Goal: Transaction & Acquisition: Purchase product/service

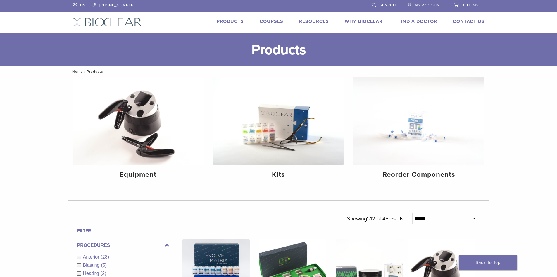
drag, startPoint x: 0, startPoint y: 0, endPoint x: 207, endPoint y: 17, distance: 207.9
click at [207, 17] on div "US [PHONE_NUMBER] Search My Account 0 items Cart Back to product site Products …" at bounding box center [278, 16] width 421 height 33
click at [429, 5] on span "My Account" at bounding box center [429, 5] width 28 height 5
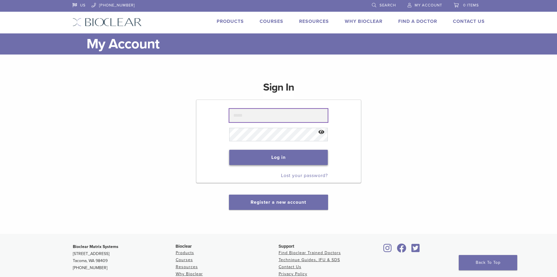
type input "**********"
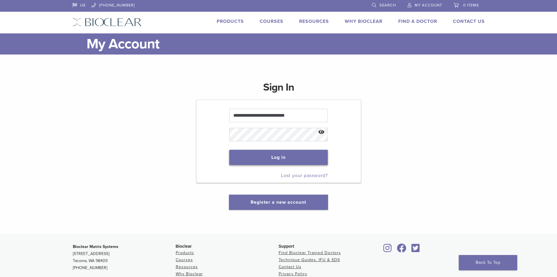
click at [303, 159] on button "Log in" at bounding box center [278, 157] width 99 height 15
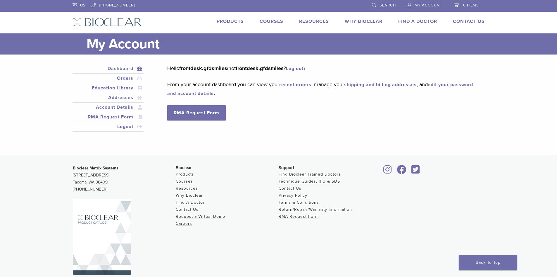
click at [219, 18] on div "US 1.855.712.5327 Search My Account 0 items Cart No products in the cart. Back …" at bounding box center [278, 16] width 421 height 33
click at [237, 21] on link "Products" at bounding box center [230, 21] width 27 height 6
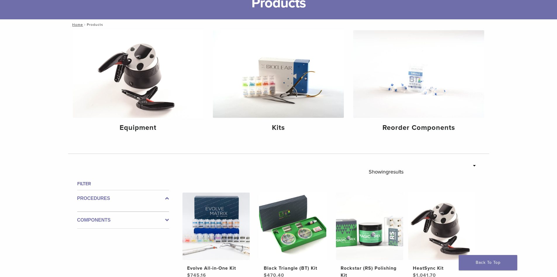
scroll to position [146, 0]
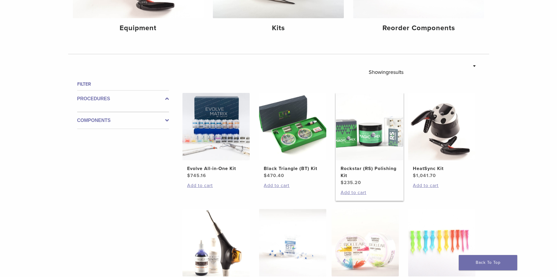
click at [375, 149] on img at bounding box center [369, 126] width 67 height 67
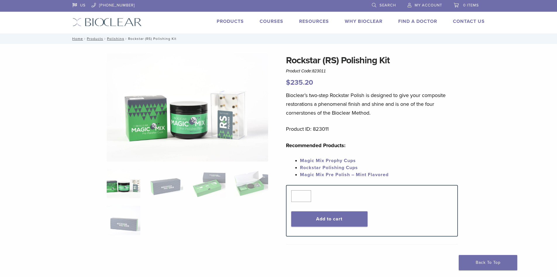
click at [379, 144] on p "Recommended Products:" at bounding box center [372, 145] width 172 height 9
click at [253, 190] on img at bounding box center [251, 183] width 34 height 29
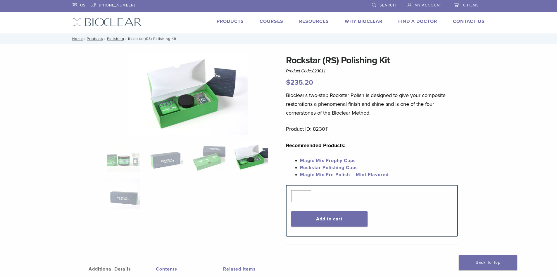
click at [174, 110] on img at bounding box center [188, 93] width 122 height 81
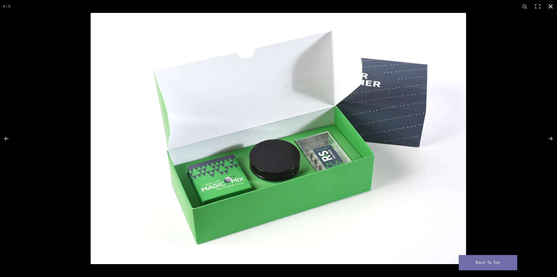
click at [493, 154] on div at bounding box center [369, 151] width 557 height 277
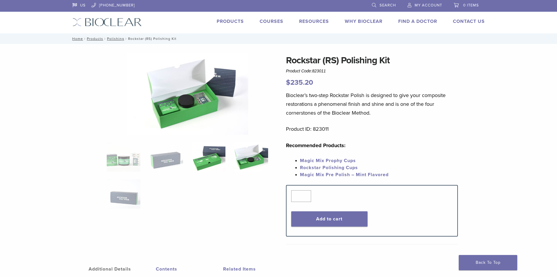
click at [198, 164] on img at bounding box center [209, 156] width 34 height 29
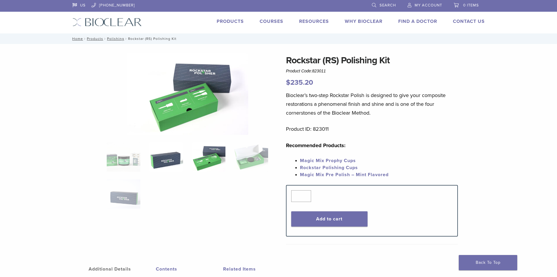
click at [159, 154] on img at bounding box center [166, 156] width 34 height 29
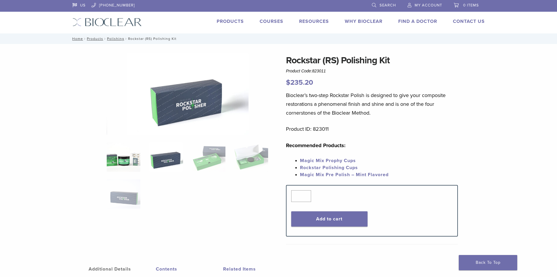
click at [136, 160] on img at bounding box center [124, 156] width 34 height 29
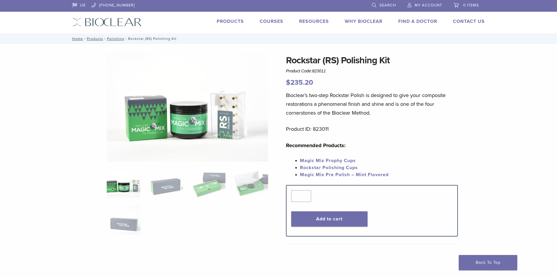
click at [153, 117] on img at bounding box center [188, 107] width 162 height 108
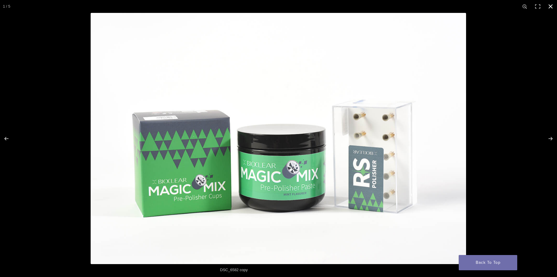
click at [73, 183] on div at bounding box center [278, 138] width 557 height 277
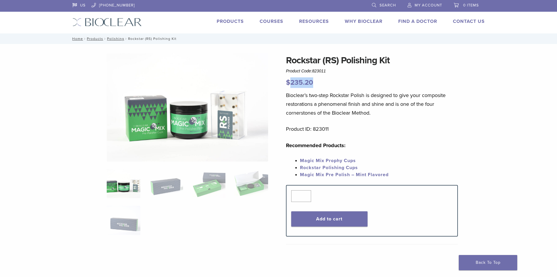
drag, startPoint x: 291, startPoint y: 82, endPoint x: 323, endPoint y: 84, distance: 32.3
click at [323, 84] on p "$ 235.20" at bounding box center [372, 82] width 172 height 11
click at [323, 85] on p "$ 235.20" at bounding box center [372, 82] width 172 height 11
click at [184, 228] on ol at bounding box center [187, 206] width 170 height 74
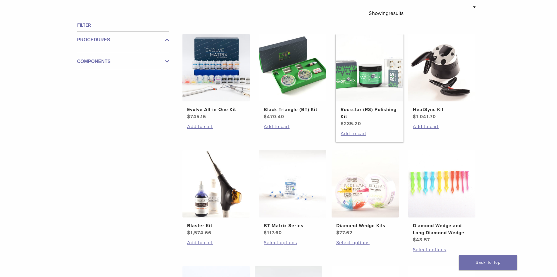
scroll to position [205, 0]
click at [361, 104] on link "Rockstar (RS) Polishing Kit $ 235.20" at bounding box center [370, 80] width 68 height 93
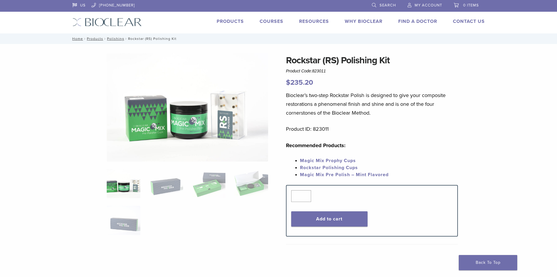
click at [191, 121] on img at bounding box center [188, 107] width 162 height 108
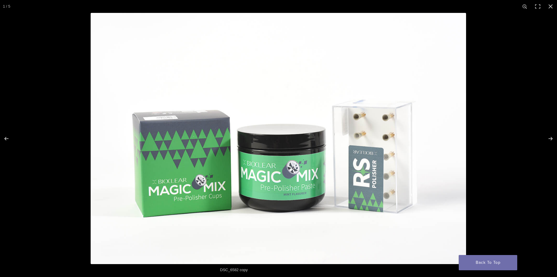
click at [271, 213] on img at bounding box center [279, 138] width 376 height 251
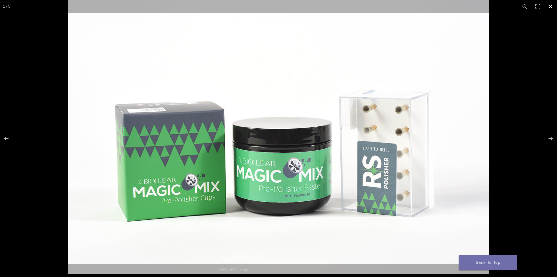
click at [50, 187] on div at bounding box center [278, 138] width 557 height 277
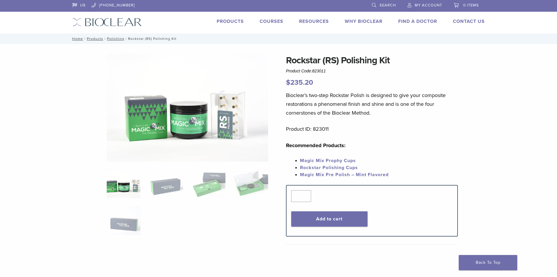
click at [461, 144] on div "Rockstar ([GEOGRAPHIC_DATA]) Polishing Kit Product Code: 823011 $ 235.20 Rockst…" at bounding box center [278, 208] width 421 height 311
click at [460, 114] on div "Rockstar ([GEOGRAPHIC_DATA]) Polishing Kit Product Code: 823011 $ 235.20 Rockst…" at bounding box center [278, 208] width 421 height 311
click at [465, 128] on div "Rockstar ([GEOGRAPHIC_DATA]) Polishing Kit Product Code: 823011 $ 235.20 Rockst…" at bounding box center [278, 208] width 421 height 311
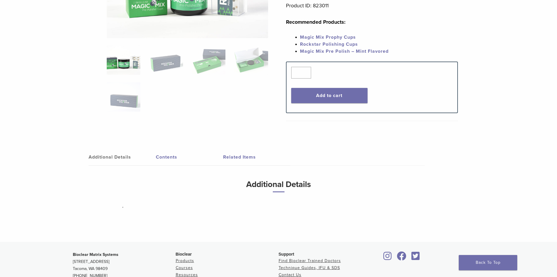
scroll to position [88, 0]
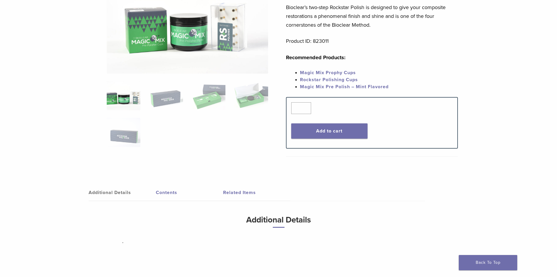
click at [347, 84] on link "Magic Mix Pre Polish – Mint Flavored" at bounding box center [344, 87] width 89 height 6
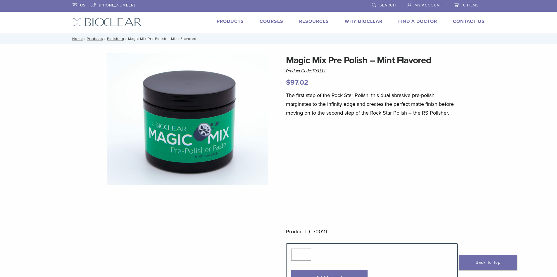
click at [402, 71] on div "Magic Mix Pre Polish – Mint Flavored Product Code: 700111 $ 97.02" at bounding box center [372, 70] width 172 height 35
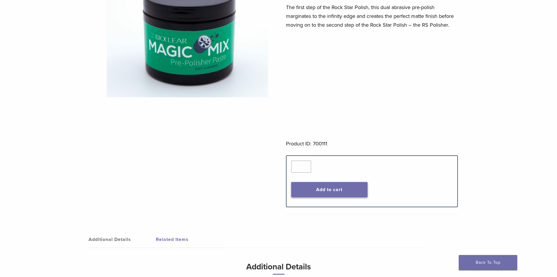
click at [359, 188] on button "Add to cart" at bounding box center [329, 189] width 76 height 15
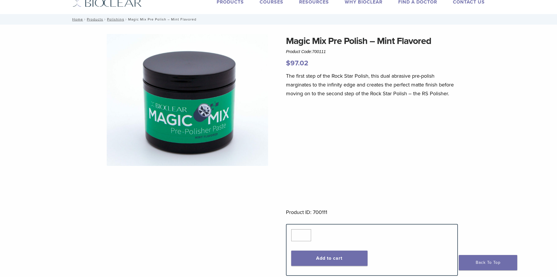
scroll to position [0, 0]
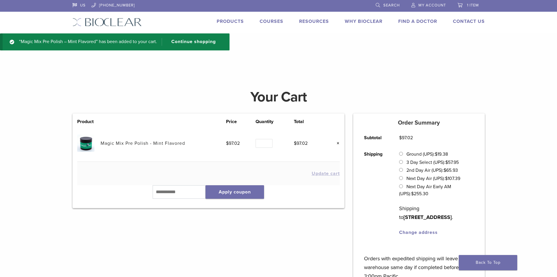
click at [227, 21] on link "Products" at bounding box center [230, 21] width 27 height 6
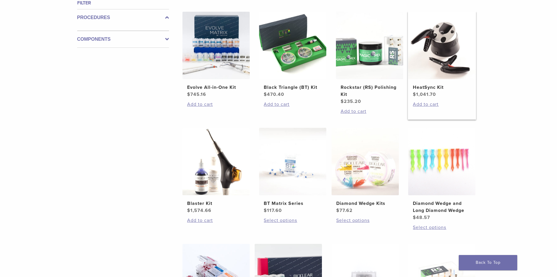
scroll to position [293, 0]
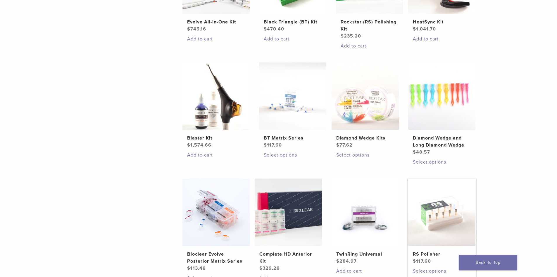
click at [450, 213] on img at bounding box center [442, 211] width 67 height 67
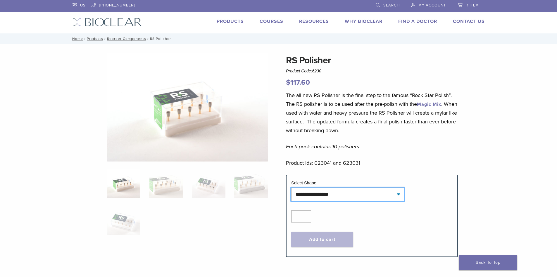
click at [328, 191] on select "**********" at bounding box center [347, 193] width 113 height 13
click at [291, 187] on select "**********" at bounding box center [347, 193] width 113 height 13
select select "***"
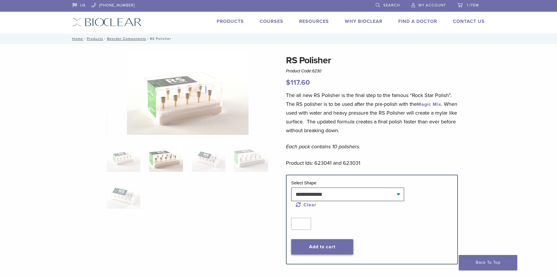
click at [326, 243] on button "Add to cart" at bounding box center [322, 246] width 62 height 15
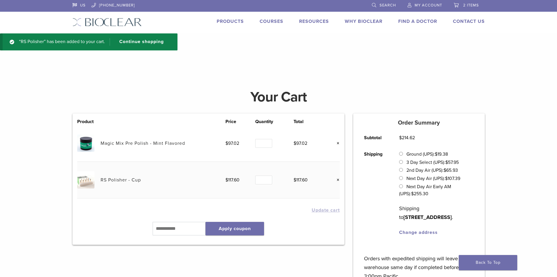
click at [368, 90] on h1 "Your Cart" at bounding box center [278, 97] width 421 height 14
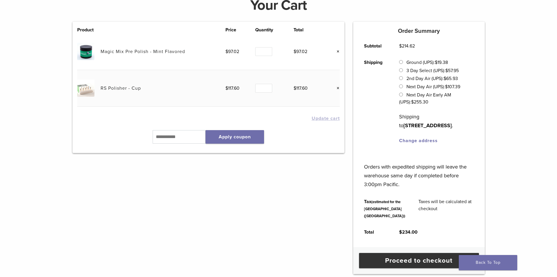
scroll to position [146, 0]
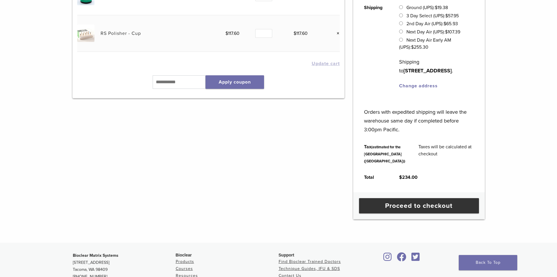
click at [325, 211] on div "Product Price Quantity Total Magic Mix Pre Polish - Mint Flavored $ 97.02 Quant…" at bounding box center [208, 93] width 281 height 252
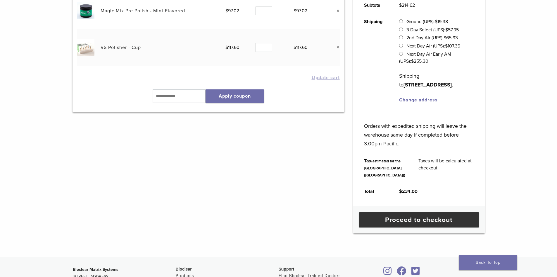
scroll to position [88, 0]
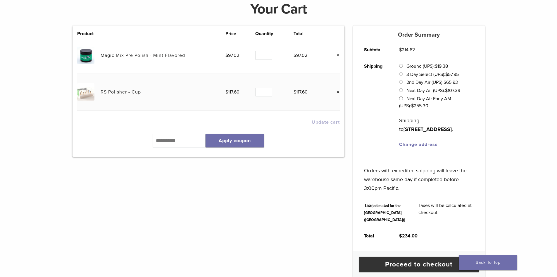
click at [259, 186] on div "Product Price Quantity Total Magic Mix Pre Polish - Mint Flavored $ 97.02 Quant…" at bounding box center [208, 151] width 281 height 252
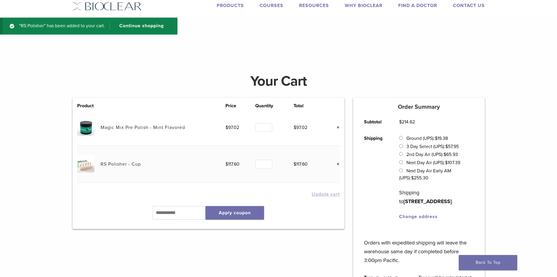
scroll to position [0, 0]
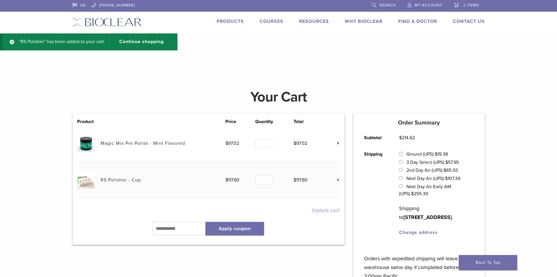
click at [330, 72] on h4 at bounding box center [278, 70] width 557 height 14
click at [254, 76] on h4 at bounding box center [278, 70] width 557 height 14
click at [278, 57] on div "“RS Polisher” has been added to your cart. Continue shopping" at bounding box center [278, 47] width 557 height 29
click at [59, 168] on div "Your Cart Product Price Quantity Total Magic Mix Pre Polish - Mint Flavored $ 9…" at bounding box center [278, 222] width 557 height 285
click at [368, 80] on main "Your Cart Product Price Quantity Total Magic Mix Pre Polish - Mint Flavored $ 9…" at bounding box center [278, 214] width 557 height 303
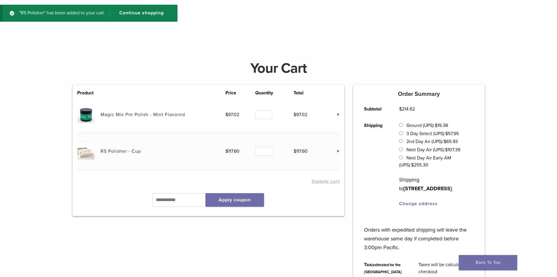
scroll to position [29, 0]
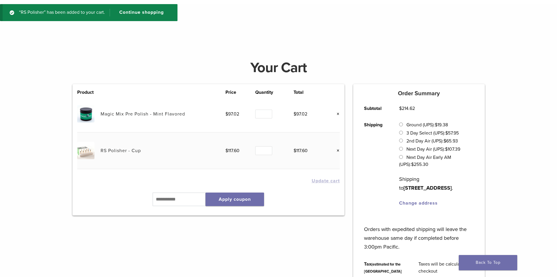
click at [62, 152] on div "Your Cart Product Price Quantity Total Magic Mix Pre Polish - Mint Flavored $ 9…" at bounding box center [278, 193] width 557 height 285
click at [206, 57] on div "Your Cart" at bounding box center [278, 67] width 421 height 33
click at [338, 150] on link "×" at bounding box center [336, 151] width 8 height 8
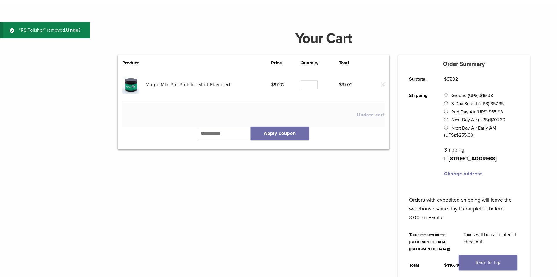
scroll to position [22, 0]
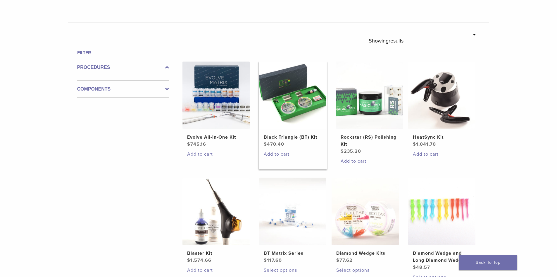
scroll to position [146, 0]
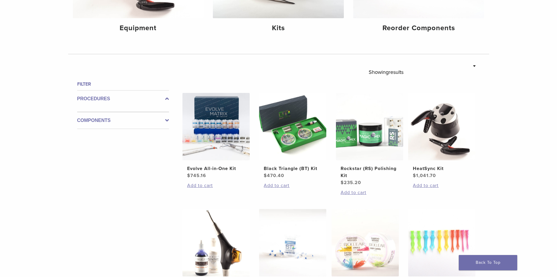
click at [118, 208] on div "Filter Procedures Components" at bounding box center [121, 270] width 97 height 381
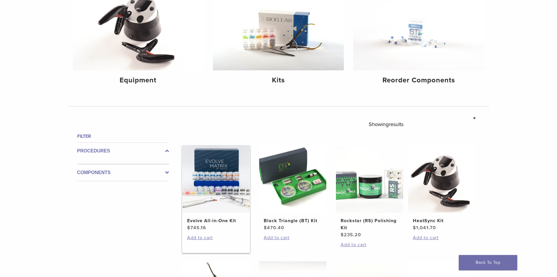
scroll to position [176, 0]
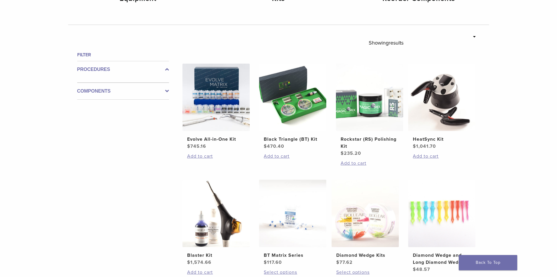
click at [154, 206] on div "Filter Procedures Components" at bounding box center [121, 241] width 97 height 381
click at [44, 161] on div "**********" at bounding box center [278, 173] width 557 height 544
click at [381, 135] on link "Rockstar (RS) Polishing Kit $ 235.20" at bounding box center [370, 110] width 68 height 93
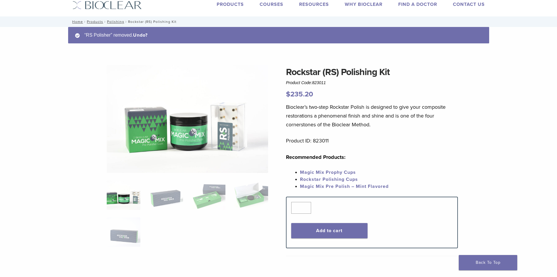
scroll to position [29, 0]
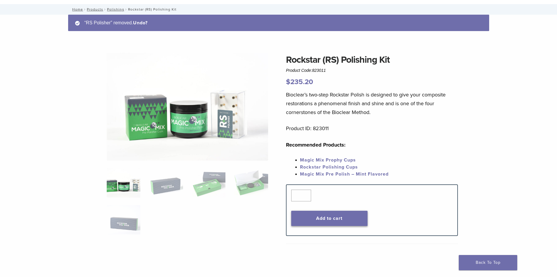
click at [310, 217] on button "Add to cart" at bounding box center [329, 217] width 76 height 15
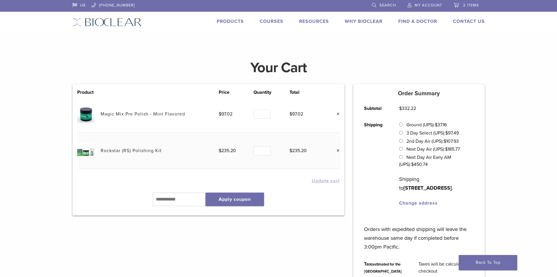
scroll to position [22, 0]
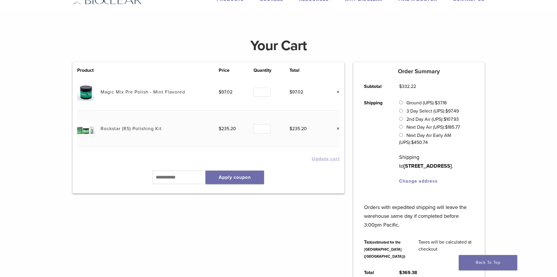
click at [202, 49] on h1 "Your Cart" at bounding box center [278, 46] width 421 height 14
click at [156, 28] on main "Your Cart Product Price Quantity Total Magic Mix Pre Polish - Mint Flavored $ 9…" at bounding box center [278, 162] width 557 height 303
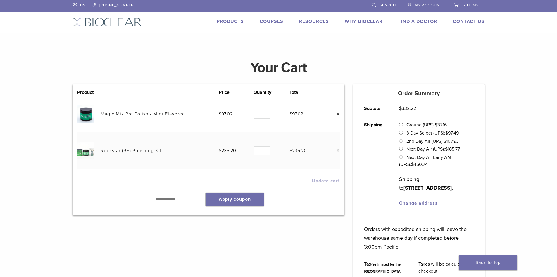
click at [200, 56] on div "Your Cart" at bounding box center [278, 67] width 421 height 33
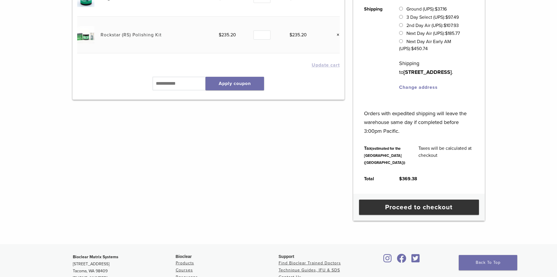
scroll to position [117, 0]
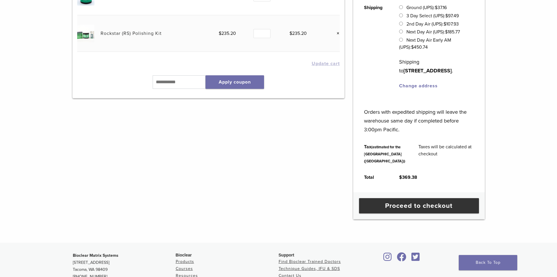
click at [151, 165] on div "Product Price Quantity Total Magic Mix Pre Polish - Mint Flavored $ 97.02 Quant…" at bounding box center [208, 93] width 281 height 252
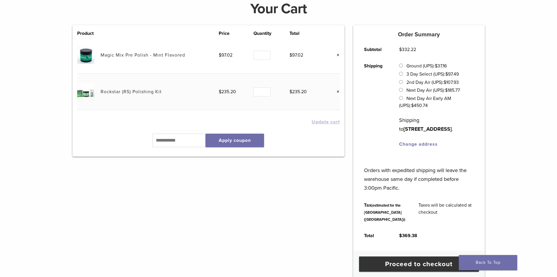
scroll to position [0, 0]
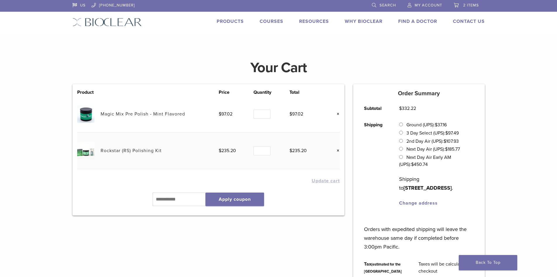
click at [184, 62] on h1 "Your Cart" at bounding box center [278, 68] width 421 height 14
click at [215, 55] on div "Your Cart" at bounding box center [278, 67] width 421 height 33
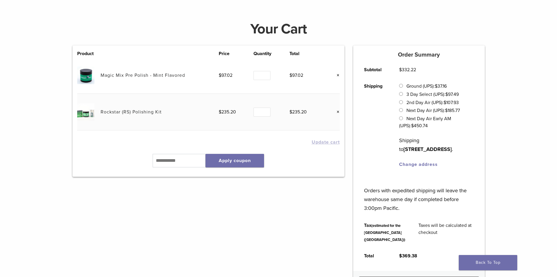
scroll to position [59, 0]
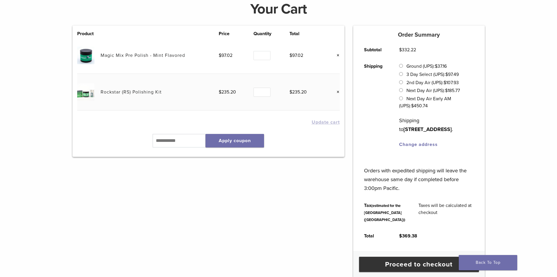
click at [279, 187] on div "Product Price Quantity Total Magic Mix Pre Polish - Mint Flavored $ 97.02 Quant…" at bounding box center [208, 151] width 281 height 252
click at [279, 185] on div "Product Price Quantity Total Magic Mix Pre Polish - Mint Flavored $ 97.02 Quant…" at bounding box center [208, 151] width 281 height 252
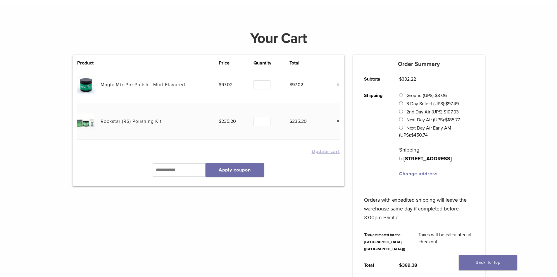
scroll to position [0, 0]
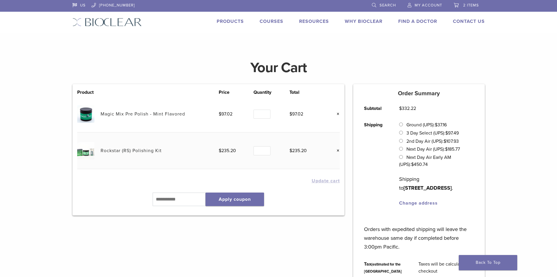
click at [190, 54] on div "Your Cart" at bounding box center [278, 67] width 421 height 33
click at [175, 62] on h1 "Your Cart" at bounding box center [278, 68] width 421 height 14
click at [342, 62] on h1 "Your Cart" at bounding box center [278, 68] width 421 height 14
click at [324, 51] on main "Your Cart Product Price Quantity Total Magic Mix Pre Polish - Mint Flavored $ 9…" at bounding box center [278, 184] width 557 height 303
click at [187, 59] on div "Your Cart" at bounding box center [278, 67] width 421 height 33
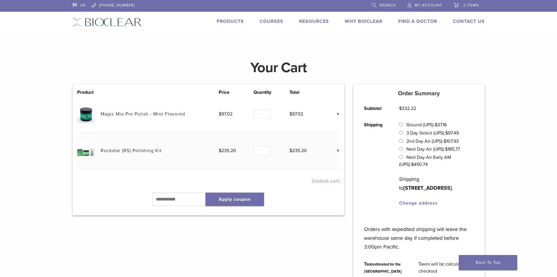
click at [274, 48] on main "Your Cart Product Price Quantity Total Magic Mix Pre Polish - Mint Flavored $ 9…" at bounding box center [278, 184] width 557 height 303
click at [449, 57] on div "Your Cart" at bounding box center [278, 67] width 421 height 33
click at [443, 70] on h1 "Your Cart" at bounding box center [278, 68] width 421 height 14
drag, startPoint x: 369, startPoint y: 45, endPoint x: 368, endPoint y: 48, distance: 3.6
click at [369, 47] on h4 at bounding box center [278, 40] width 557 height 14
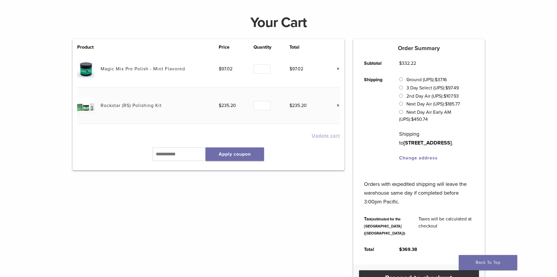
scroll to position [117, 0]
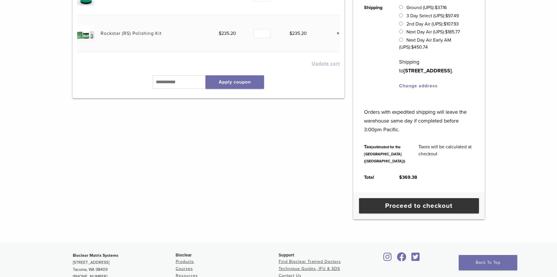
click at [346, 117] on div "Product Price Quantity Total Magic Mix Pre Polish - Mint Flavored $ 97.02 Quant…" at bounding box center [208, 93] width 281 height 252
click at [343, 119] on div "Product Price Quantity Total Magic Mix Pre Polish - Mint Flavored $ 97.02 Quant…" at bounding box center [208, 93] width 281 height 252
click at [211, 136] on div "Product Price Quantity Total Magic Mix Pre Polish - Mint Flavored $ 97.02 Quant…" at bounding box center [208, 93] width 281 height 252
click at [305, 151] on div "Product Price Quantity Total Magic Mix Pre Polish - Mint Flavored $ 97.02 Quant…" at bounding box center [208, 93] width 281 height 252
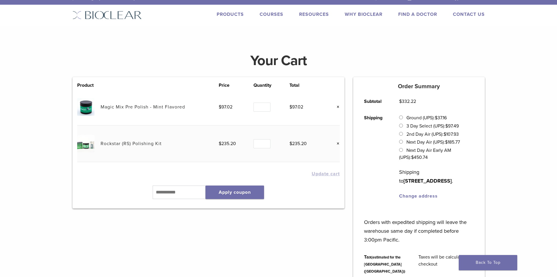
scroll to position [0, 0]
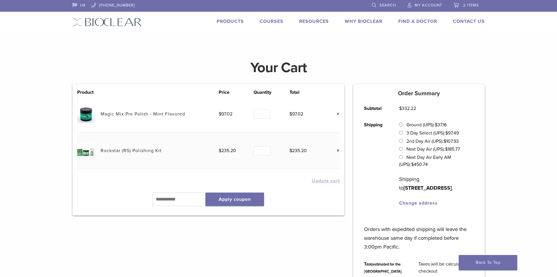
click at [116, 227] on div "Product Price Quantity Total Magic Mix Pre Polish - Mint Flavored $ 97.02 Quant…" at bounding box center [208, 210] width 281 height 252
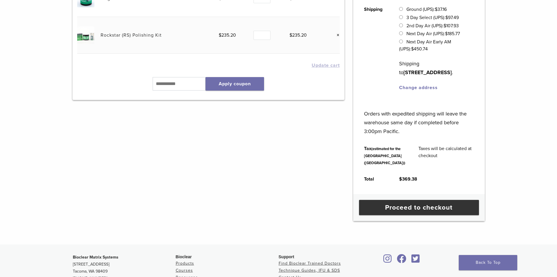
scroll to position [117, 0]
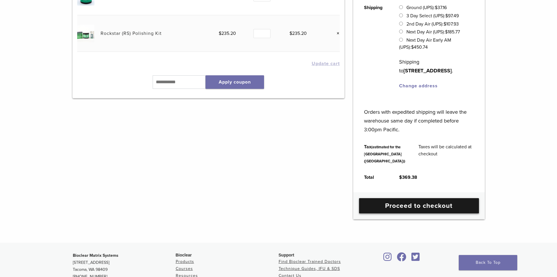
click at [418, 213] on link "Proceed to checkout" at bounding box center [419, 205] width 120 height 15
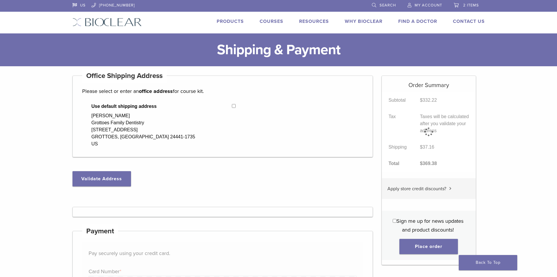
select select "**"
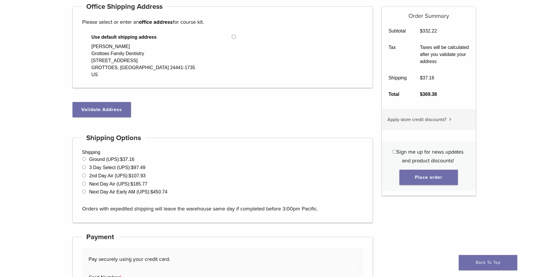
scroll to position [29, 0]
